Goal: Information Seeking & Learning: Learn about a topic

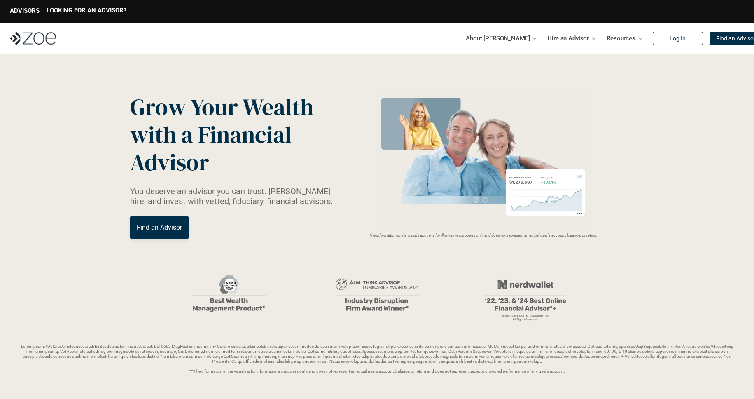
click at [607, 36] on p "Resources" at bounding box center [621, 38] width 29 height 12
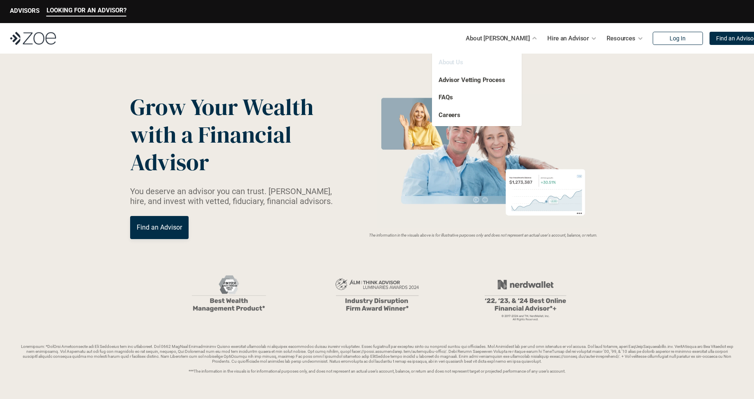
click at [458, 59] on link "About Us" at bounding box center [451, 62] width 25 height 7
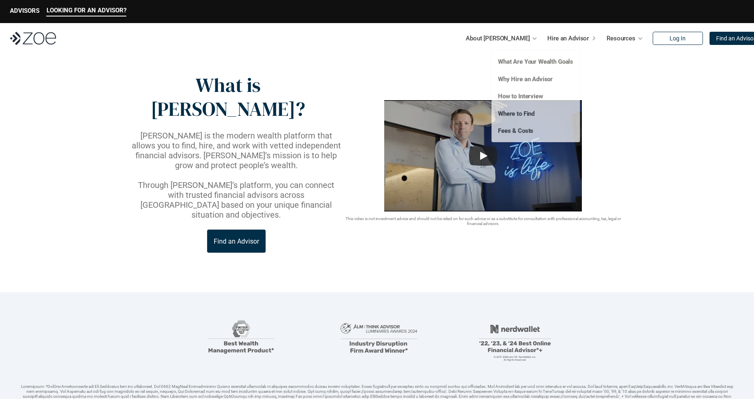
click at [563, 36] on p "Hire an Advisor" at bounding box center [569, 38] width 42 height 12
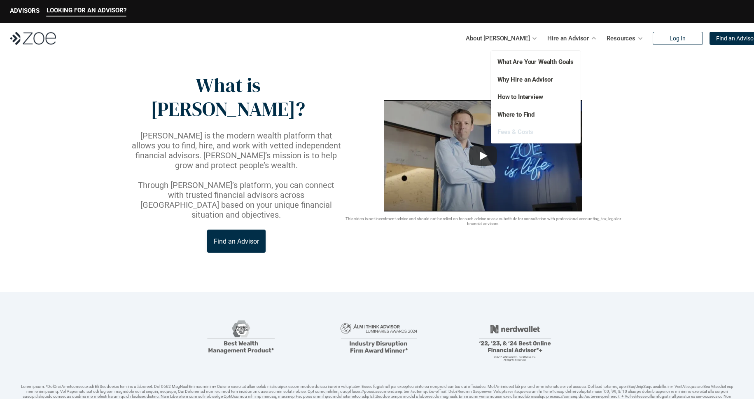
click at [517, 132] on link "Fees & Costs" at bounding box center [516, 131] width 36 height 7
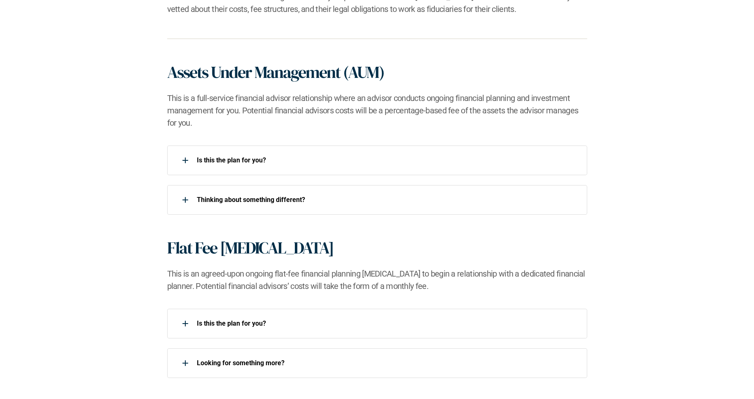
scroll to position [544, 0]
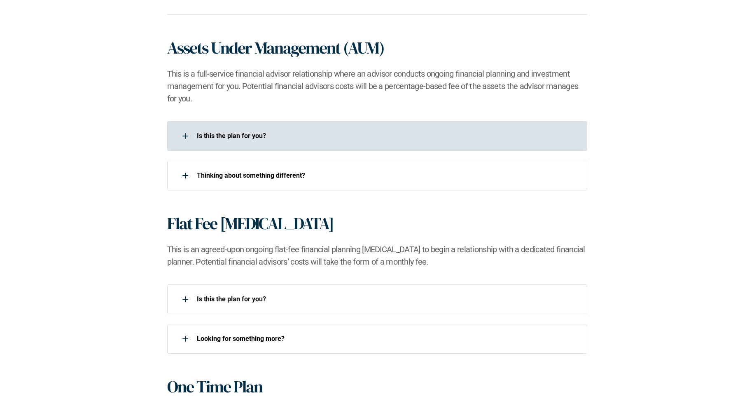
click at [183, 138] on div at bounding box center [185, 136] width 16 height 16
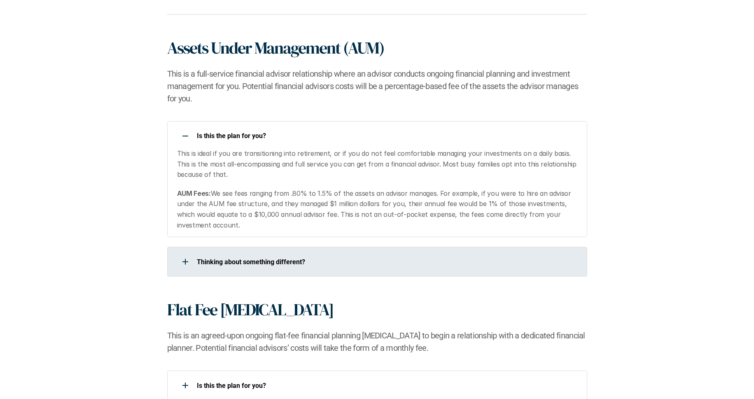
click at [184, 264] on div at bounding box center [185, 261] width 16 height 16
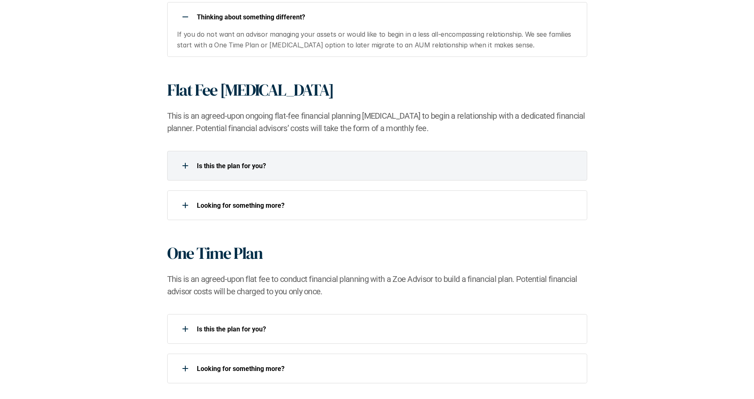
scroll to position [791, 0]
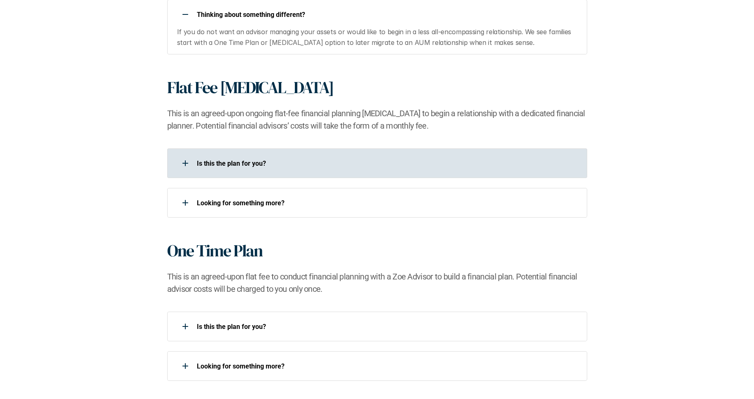
click at [290, 174] on div "Is this the plan for you?​" at bounding box center [377, 163] width 420 height 30
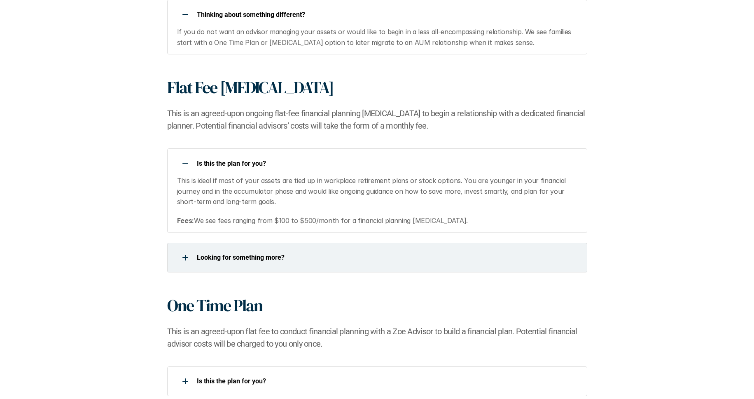
click at [290, 253] on p "Looking for something more?​" at bounding box center [387, 257] width 380 height 8
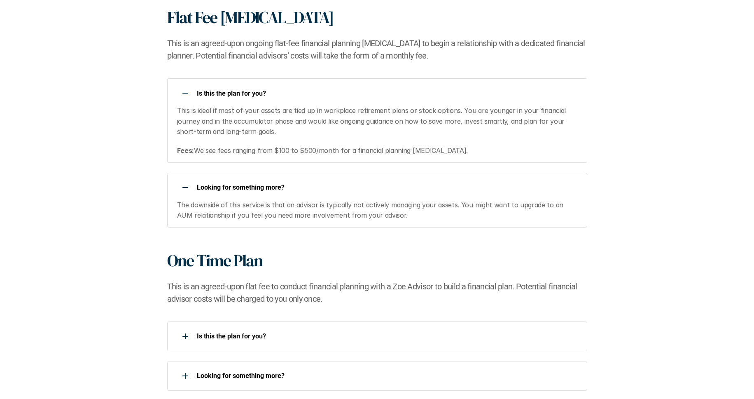
scroll to position [939, 0]
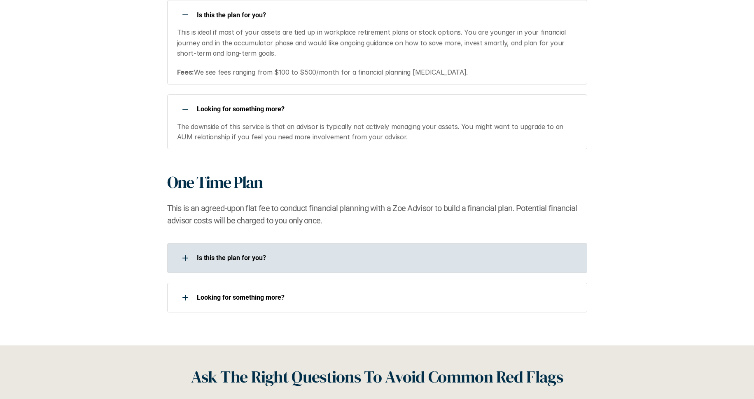
click at [337, 251] on div "Is this the plan for you?​" at bounding box center [372, 258] width 410 height 16
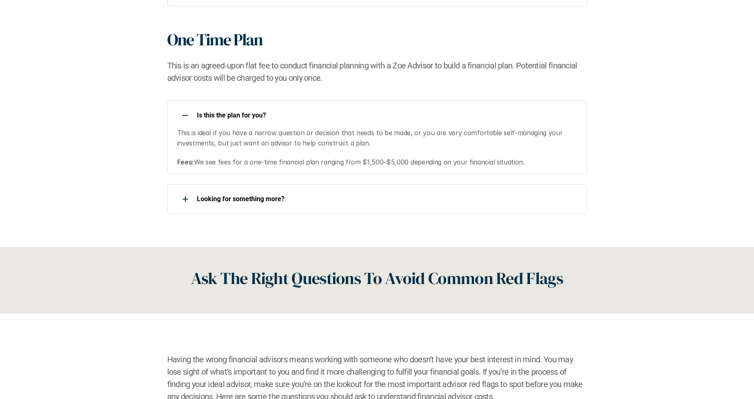
scroll to position [1088, 0]
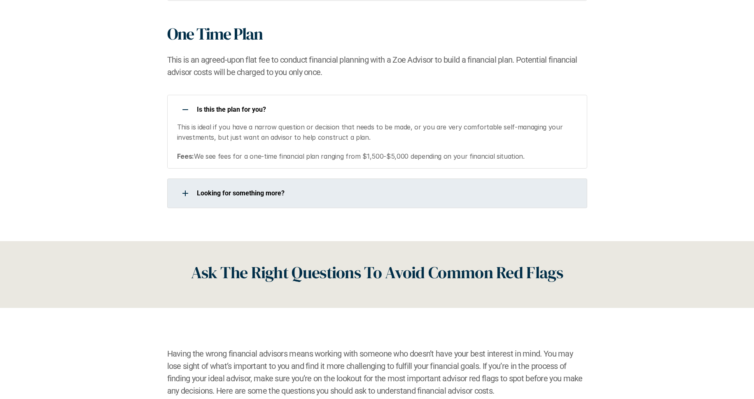
click at [337, 200] on div "Looking for something more?​" at bounding box center [372, 193] width 410 height 16
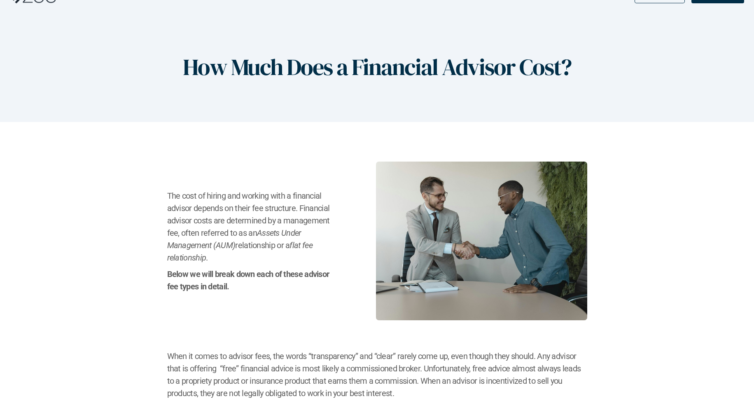
scroll to position [0, 0]
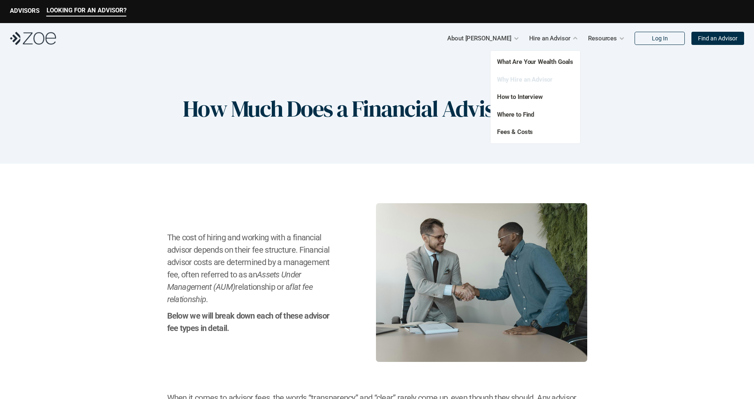
click at [522, 82] on link "Why Hire an Advisor" at bounding box center [525, 79] width 56 height 7
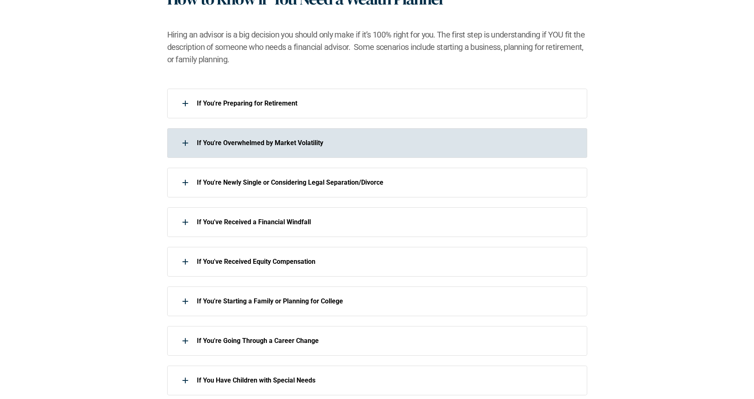
scroll to position [396, 0]
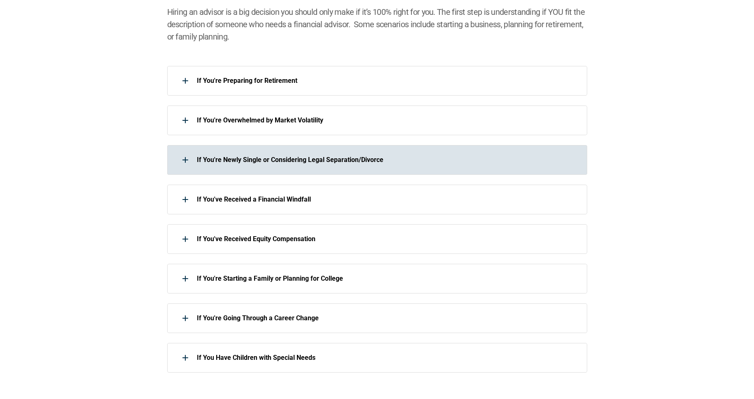
click at [245, 166] on div "If You're Newly Single or Considering Legal Separation/Divorce" at bounding box center [372, 160] width 410 height 16
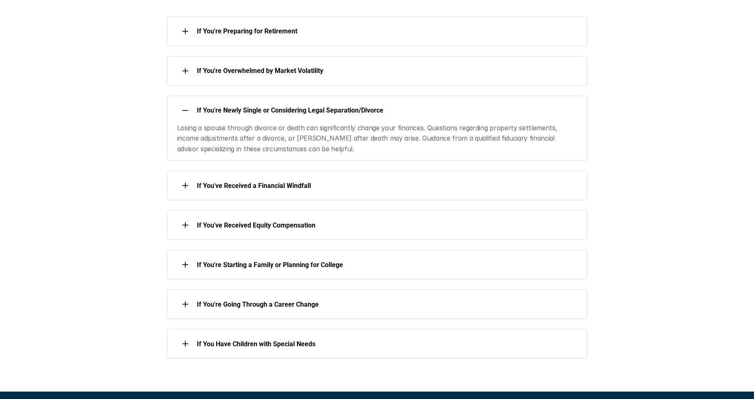
scroll to position [494, 0]
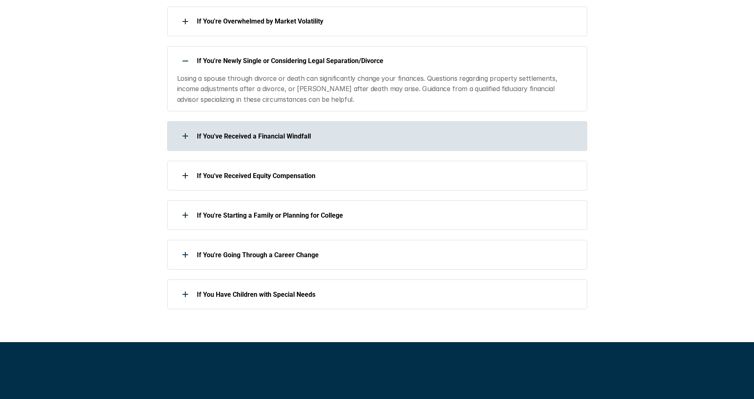
click at [257, 146] on div "If You've Received a Financial Windfall" at bounding box center [377, 136] width 420 height 30
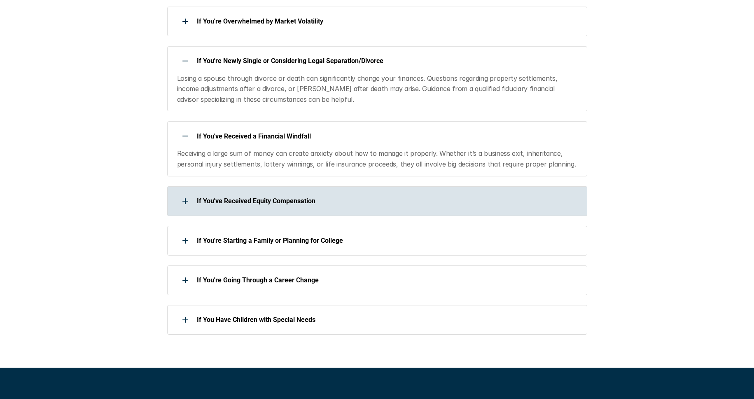
click at [259, 202] on p "If You've Received Equity Compensation" at bounding box center [387, 201] width 380 height 8
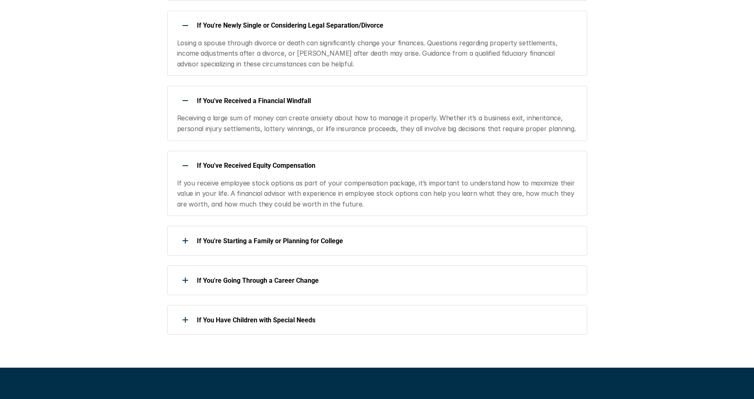
scroll to position [544, 0]
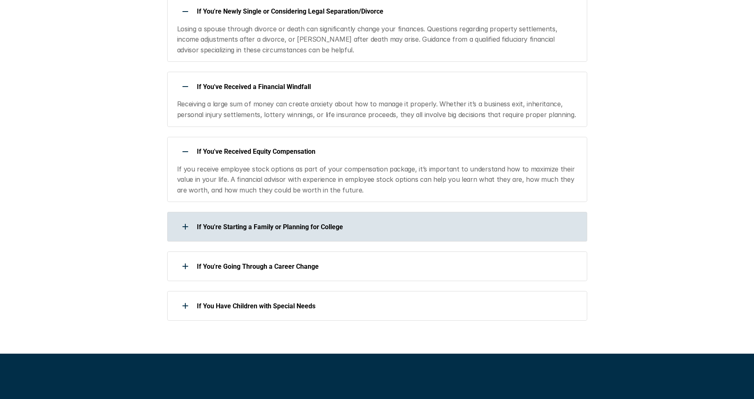
click at [267, 236] on div "If You're Starting a Family or Planning for College" at bounding box center [377, 227] width 420 height 30
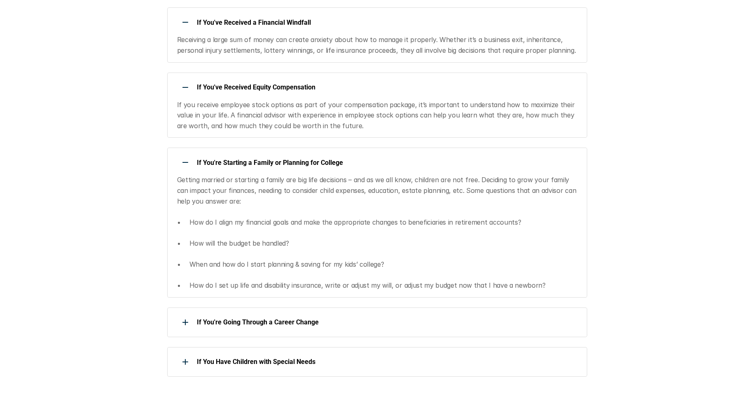
scroll to position [791, 0]
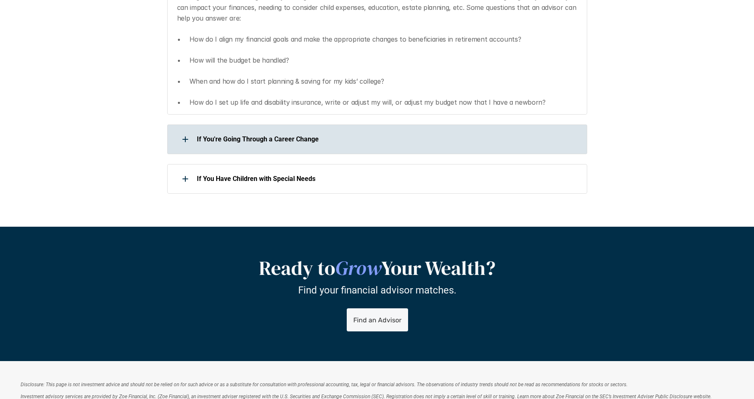
click at [249, 143] on div "If You're Going Through a Career Change" at bounding box center [372, 139] width 410 height 16
